Goal: Information Seeking & Learning: Learn about a topic

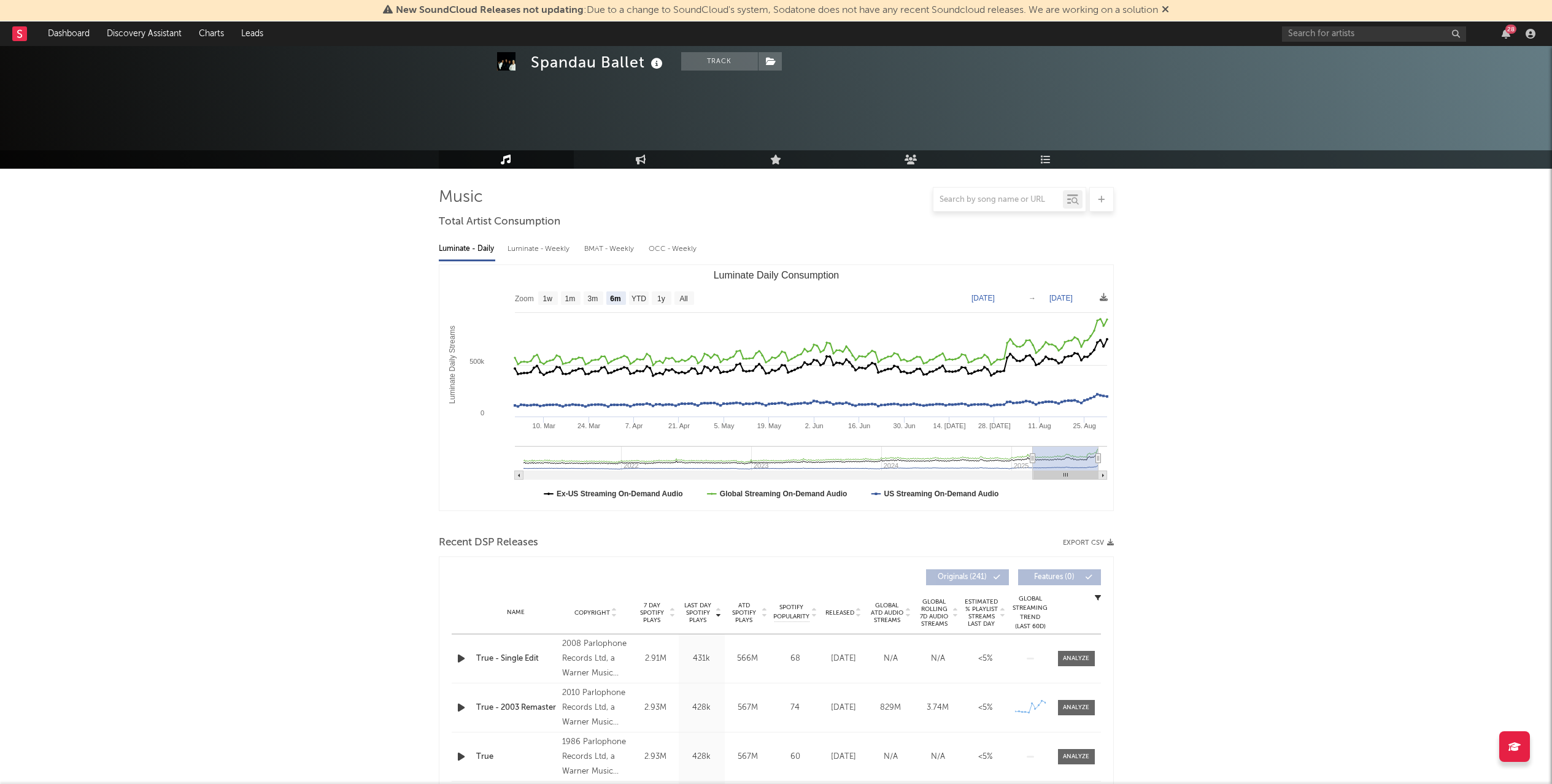
select select "6m"
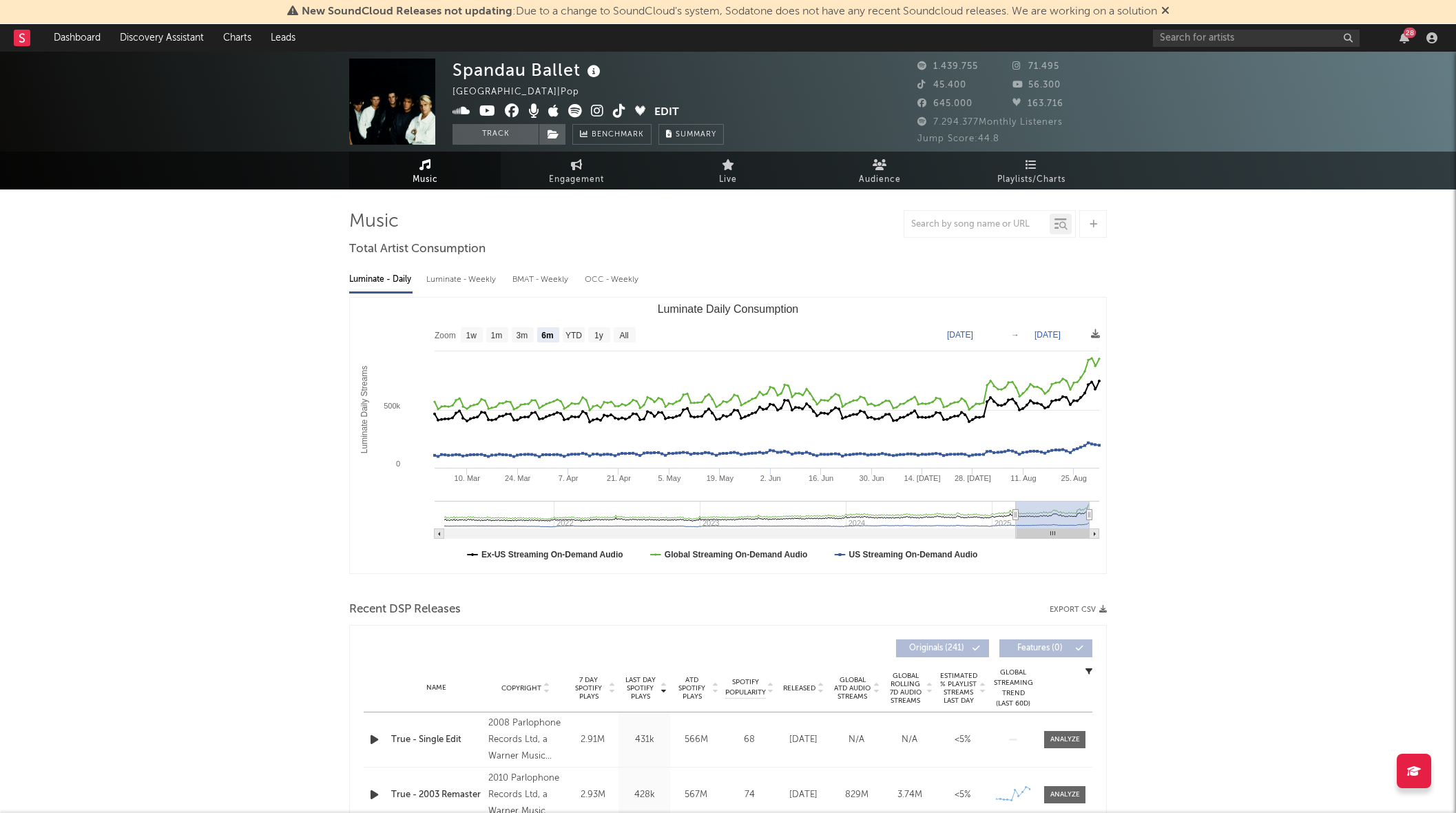
click at [1184, 25] on div "28" at bounding box center [1297, 38] width 289 height 27
click at [1184, 35] on input "text" at bounding box center [1256, 38] width 206 height 17
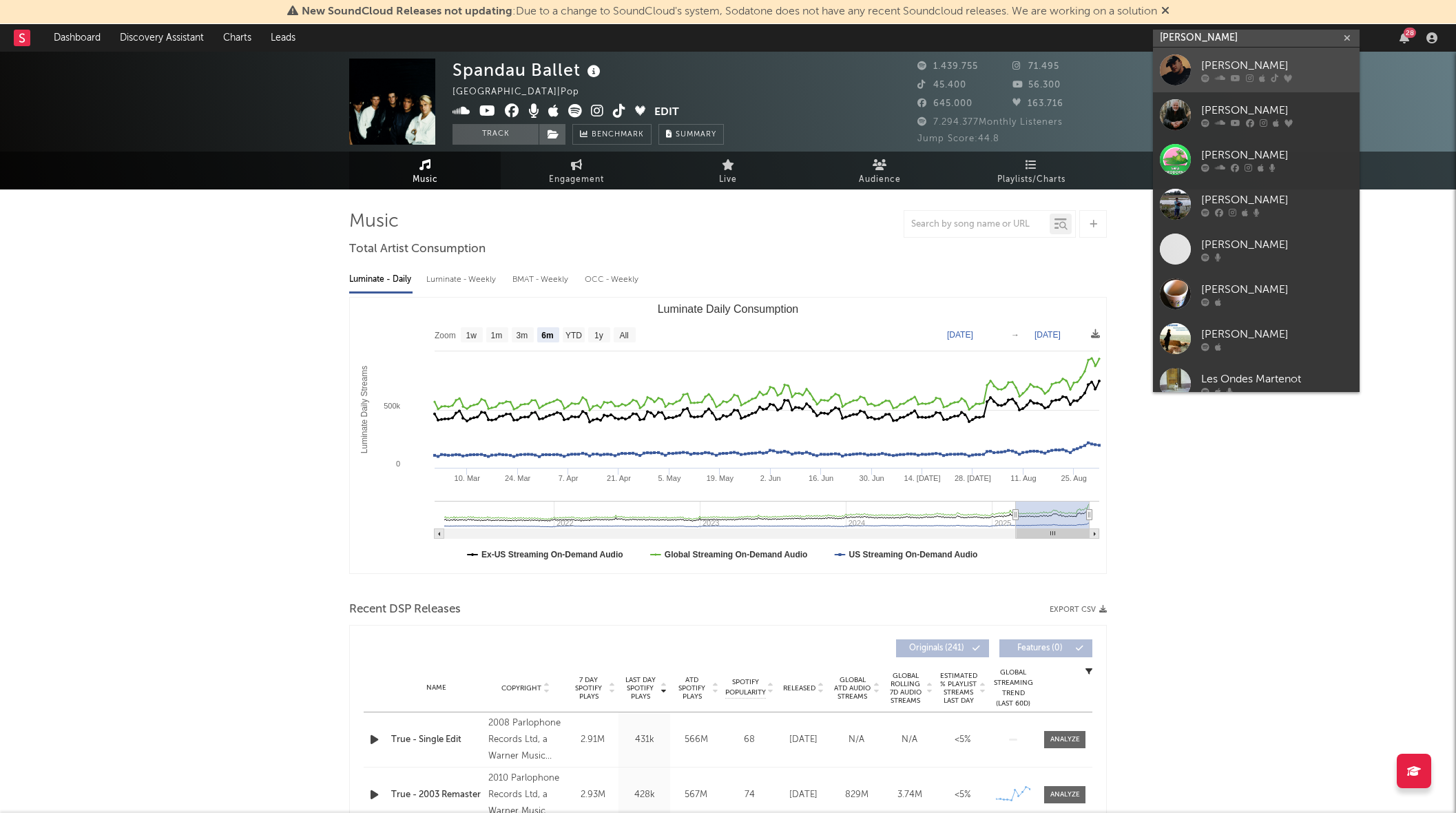
type input "marten lou"
click at [1268, 82] on link "[PERSON_NAME]" at bounding box center [1256, 70] width 206 height 45
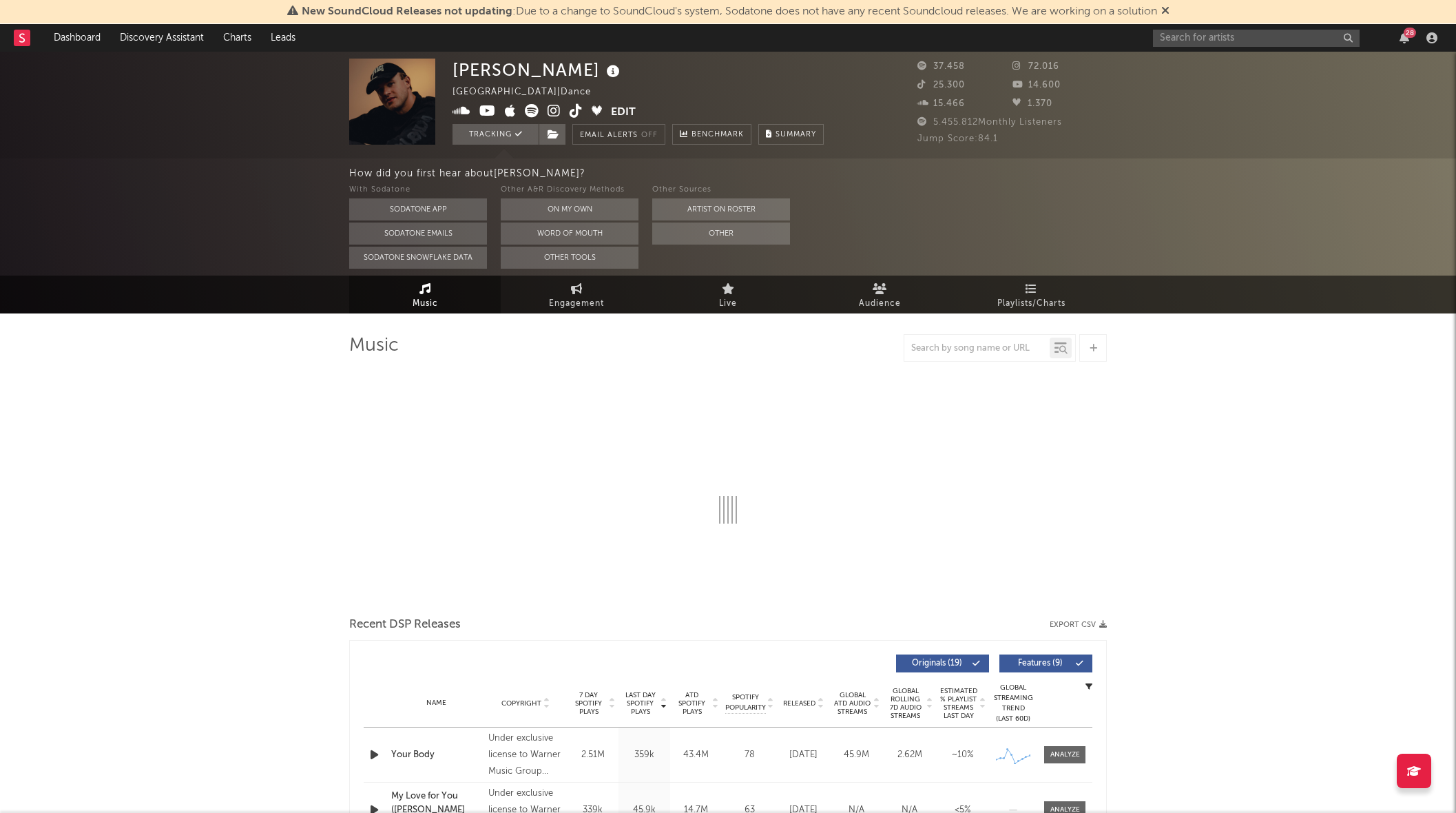
select select "6m"
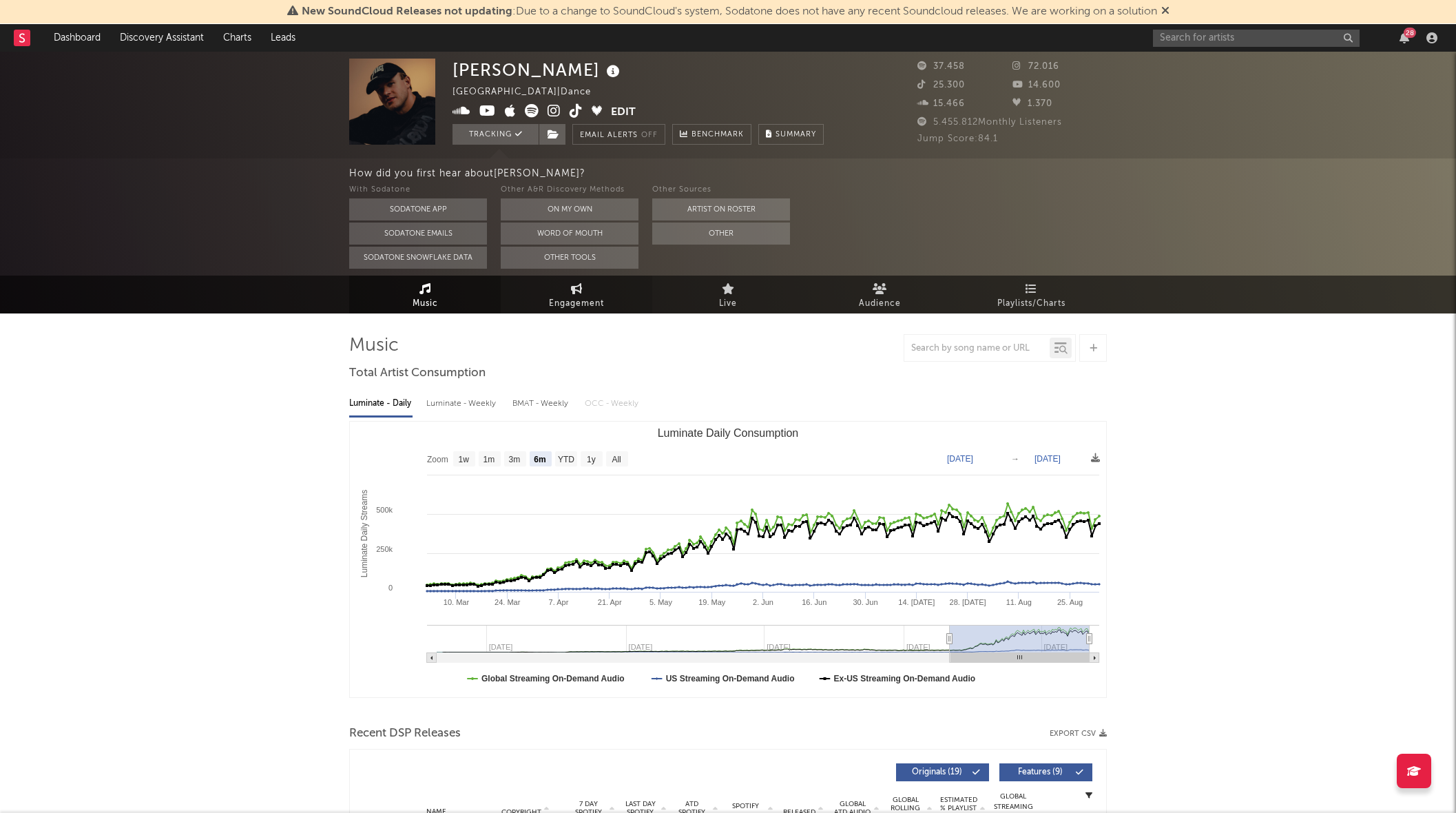
click at [588, 286] on link "Engagement" at bounding box center [577, 295] width 152 height 38
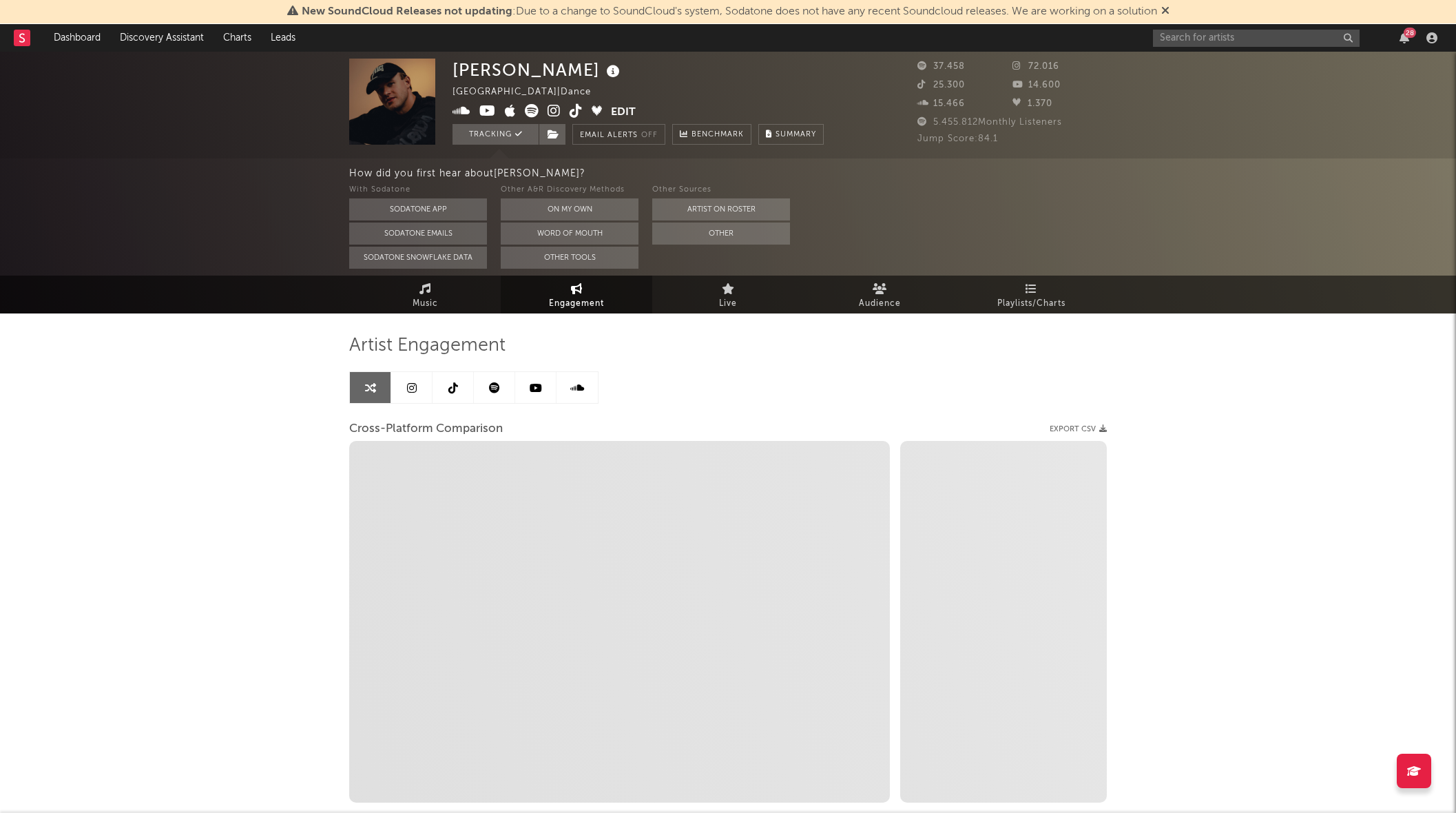
select select "1w"
click at [413, 400] on link at bounding box center [412, 387] width 42 height 31
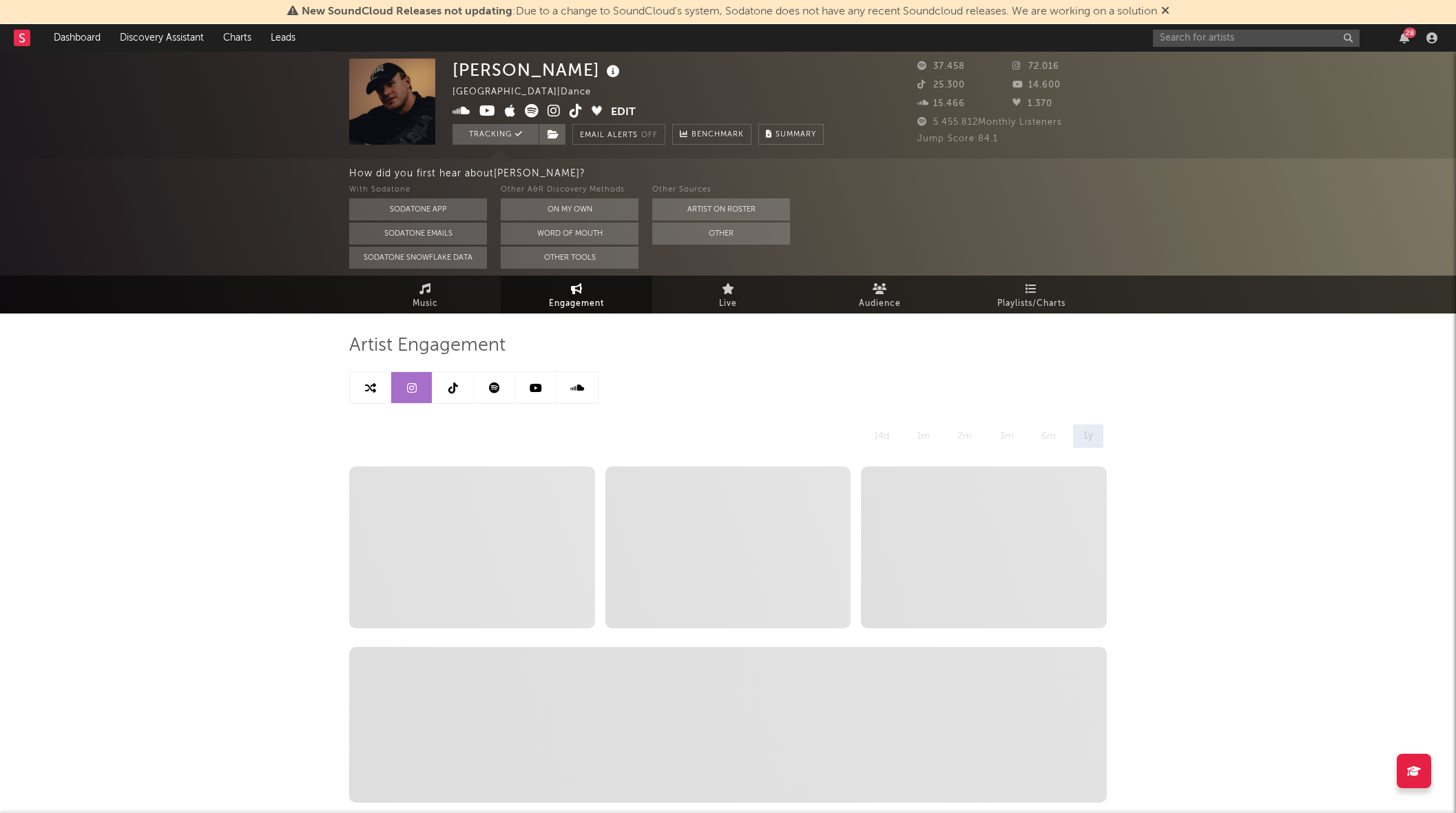
select select "6m"
click at [1170, 8] on icon at bounding box center [1165, 10] width 8 height 11
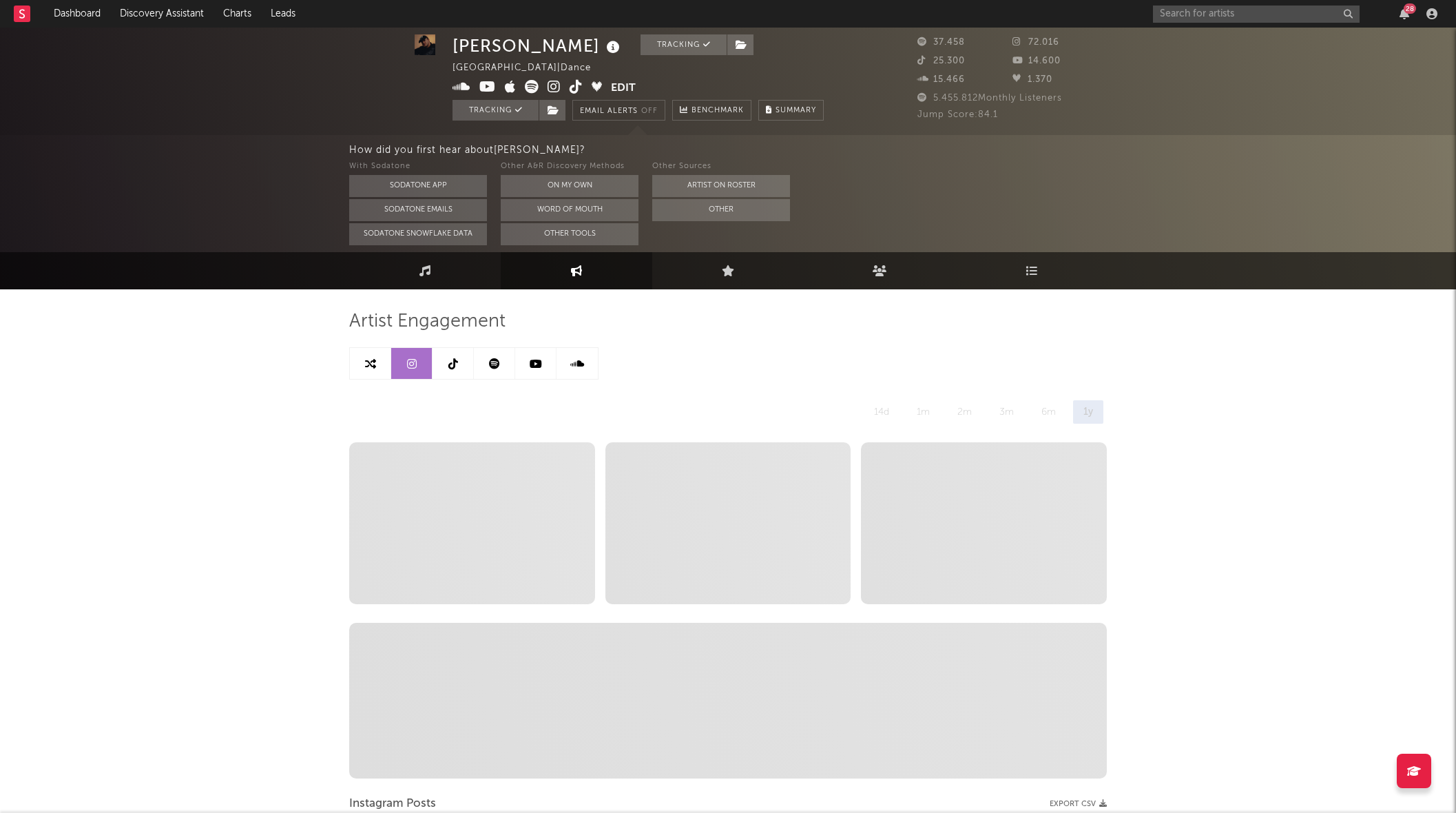
scroll to position [67, 0]
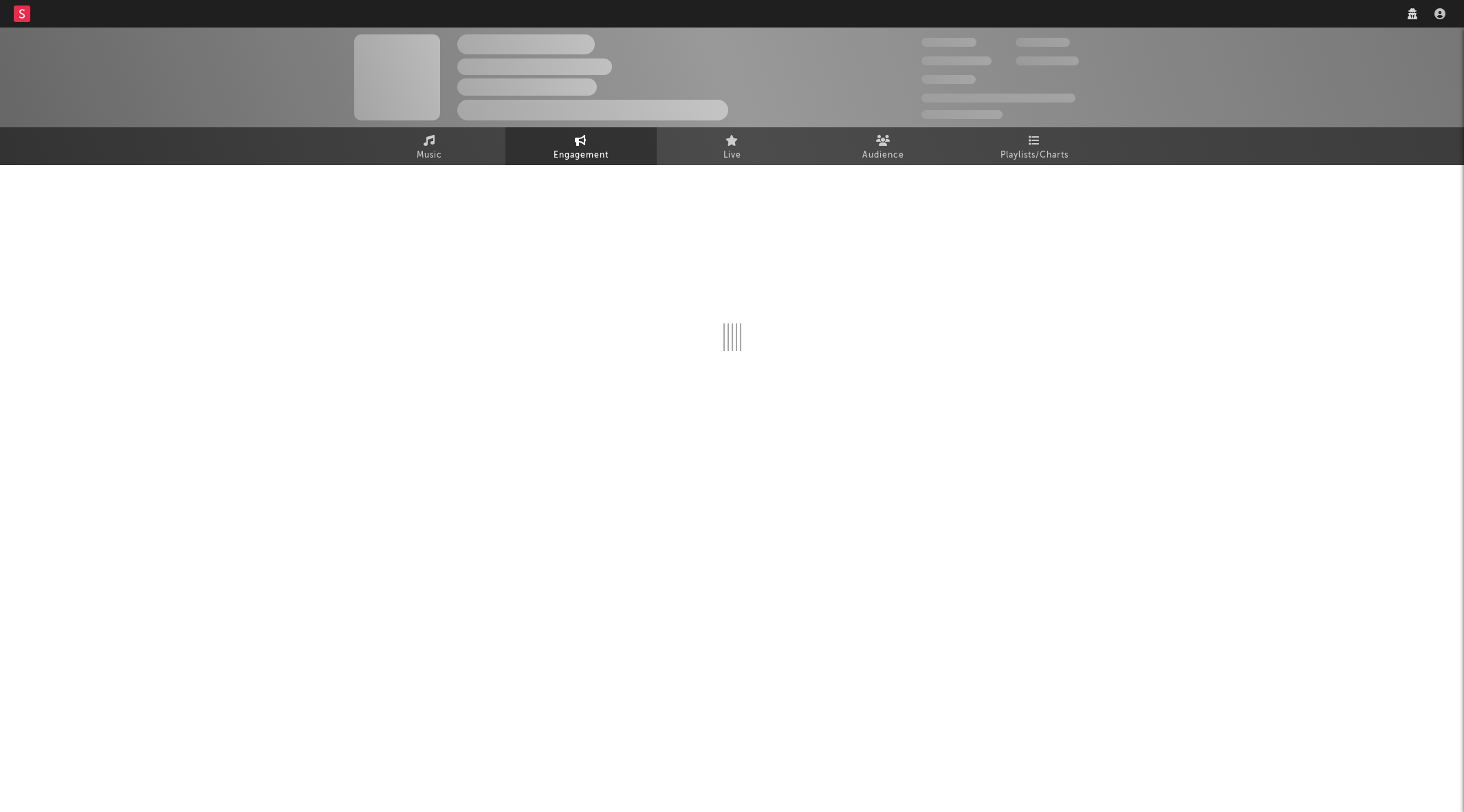
select select "6m"
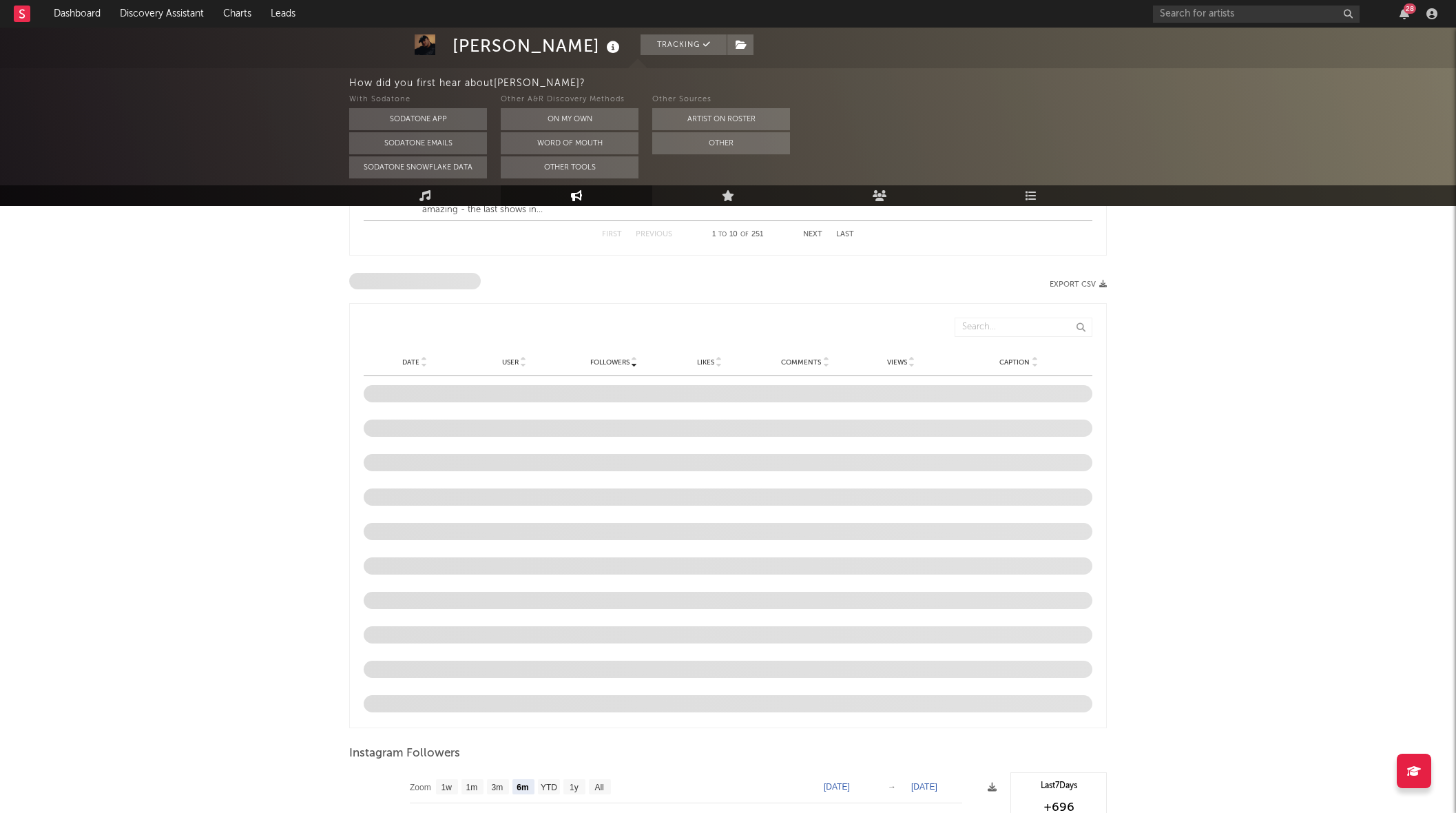
scroll to position [1043, 0]
